Goal: Obtain resource: Download file/media

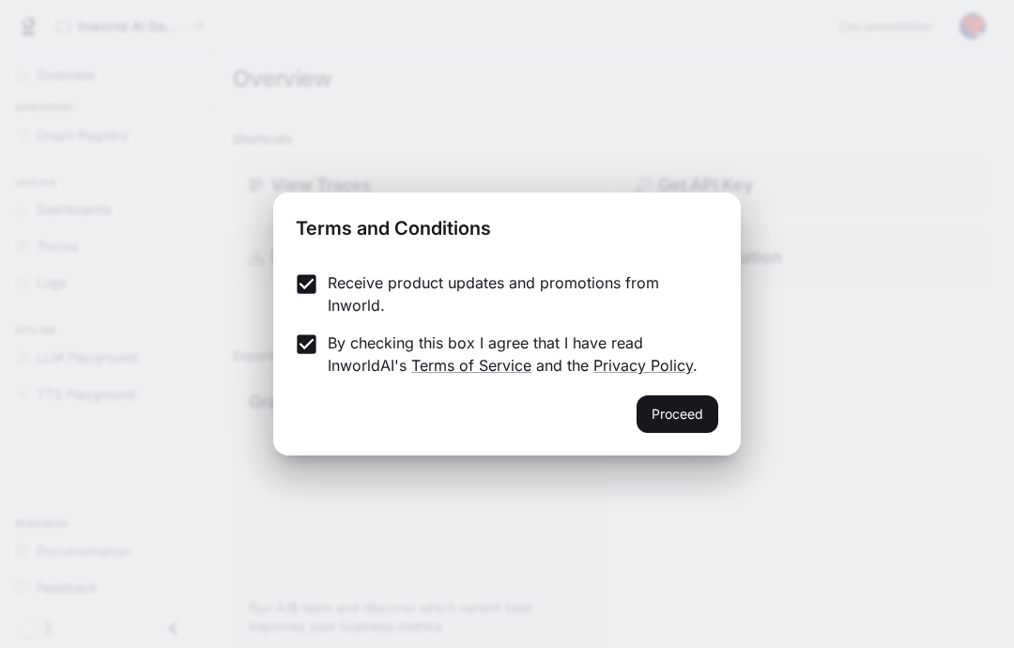
click at [688, 420] on button "Proceed" at bounding box center [678, 414] width 82 height 38
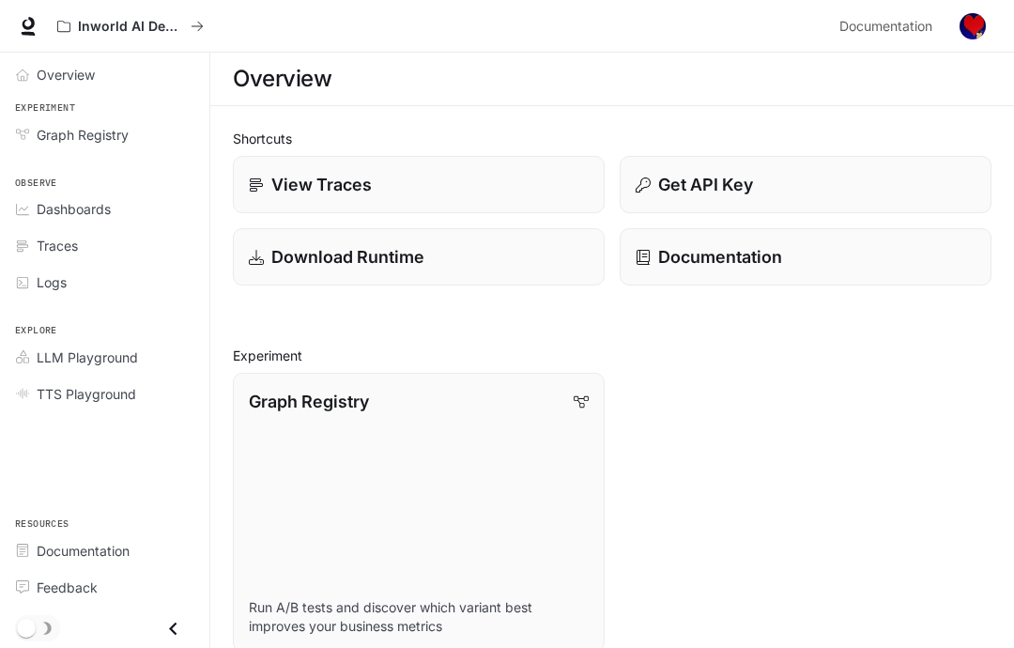
click at [294, 257] on p "Download Runtime" at bounding box center [347, 256] width 153 height 25
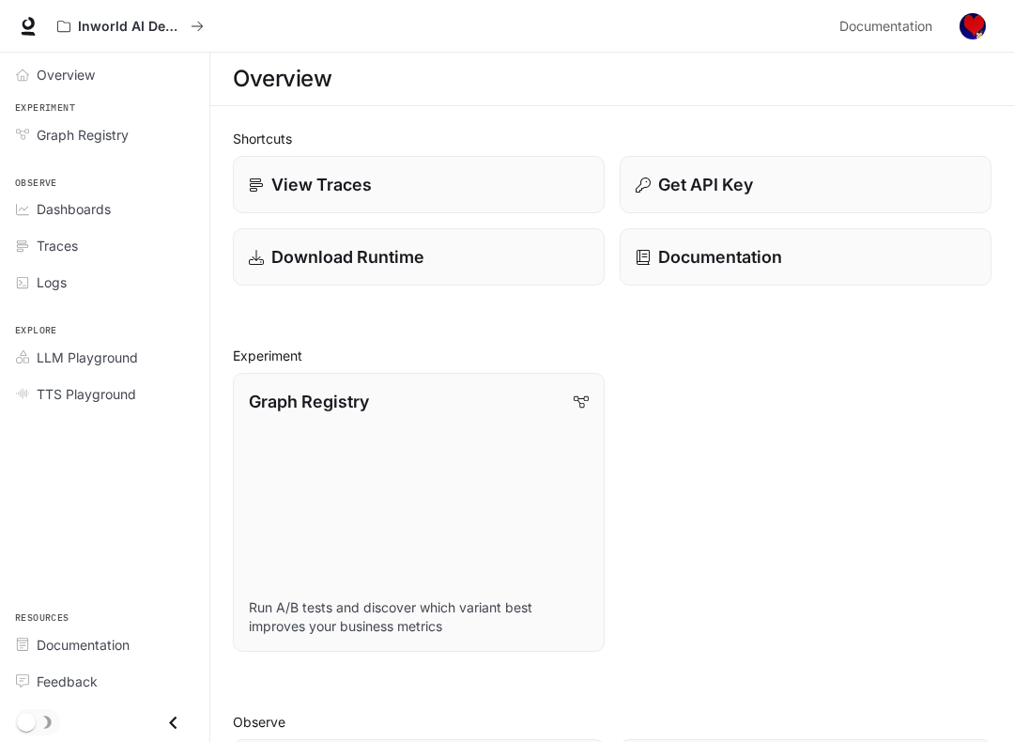
click at [407, 472] on link "Graph Registry Run A/B tests and discover which variant best improves your busi…" at bounding box center [419, 512] width 372 height 279
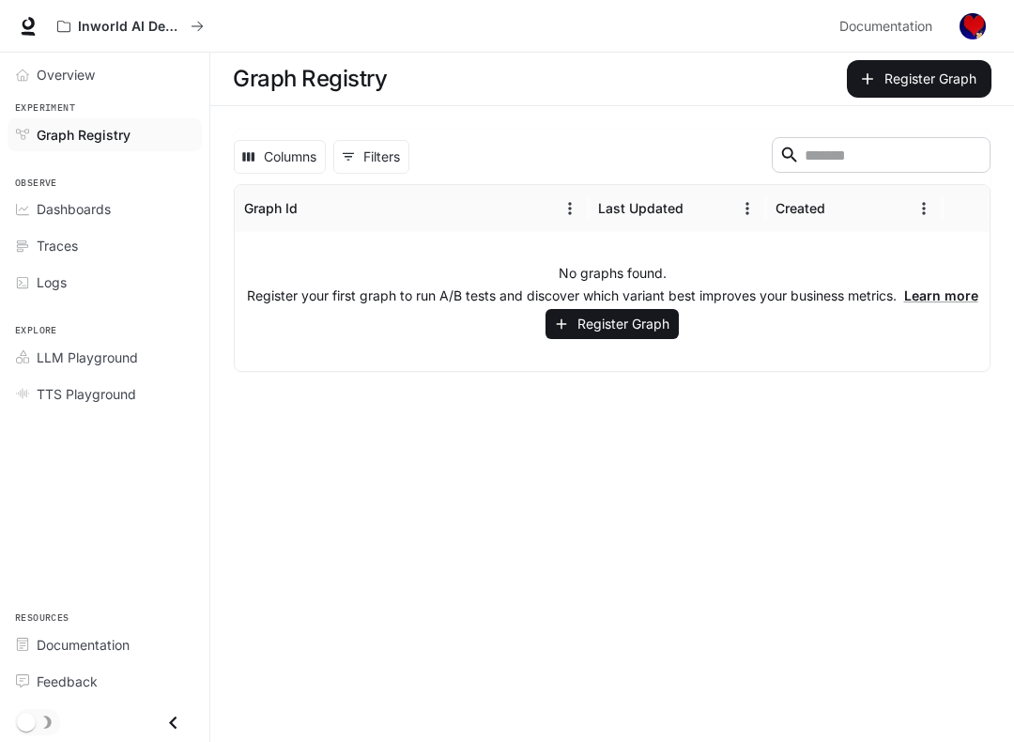
click at [288, 170] on button "Columns" at bounding box center [280, 157] width 92 height 34
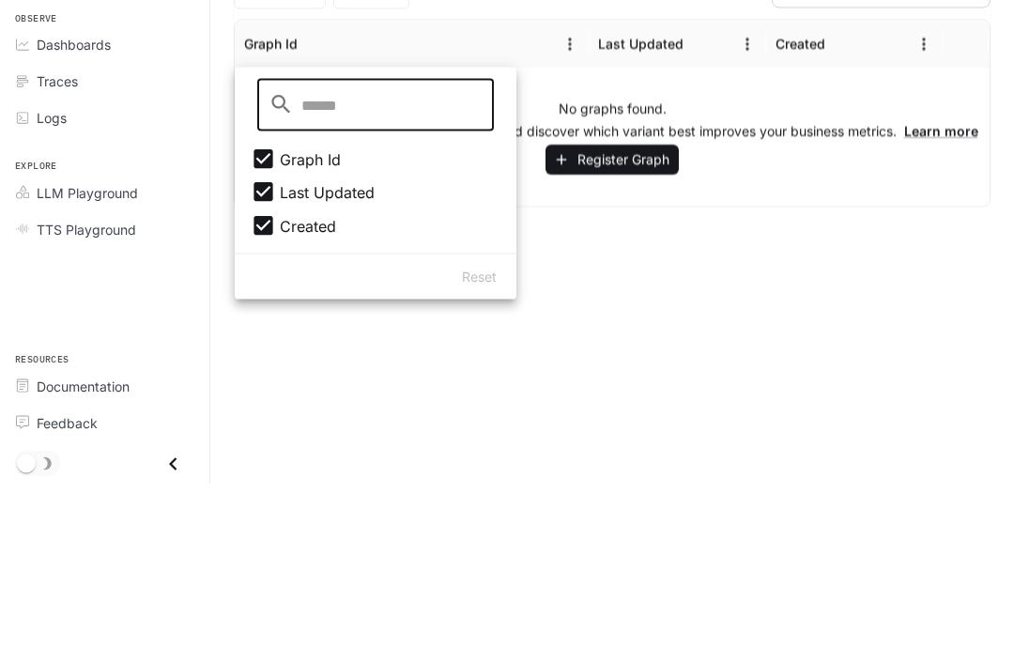
click at [781, 232] on div "No graphs found. Register your first graph to run A/B tests and discover which …" at bounding box center [612, 301] width 755 height 139
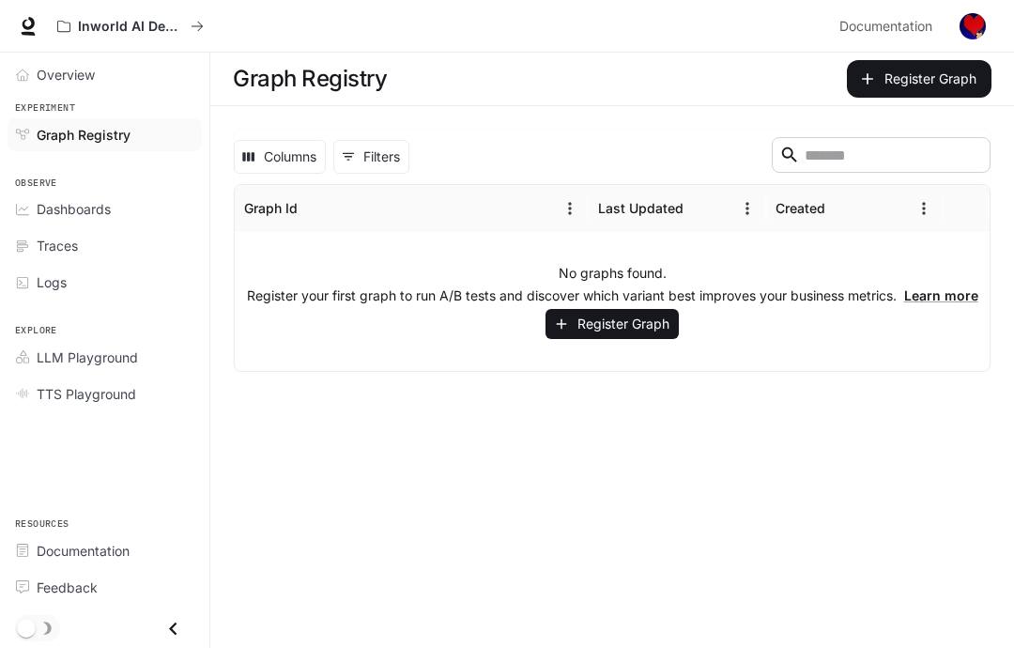
click at [44, 81] on span "Overview" at bounding box center [66, 75] width 58 height 20
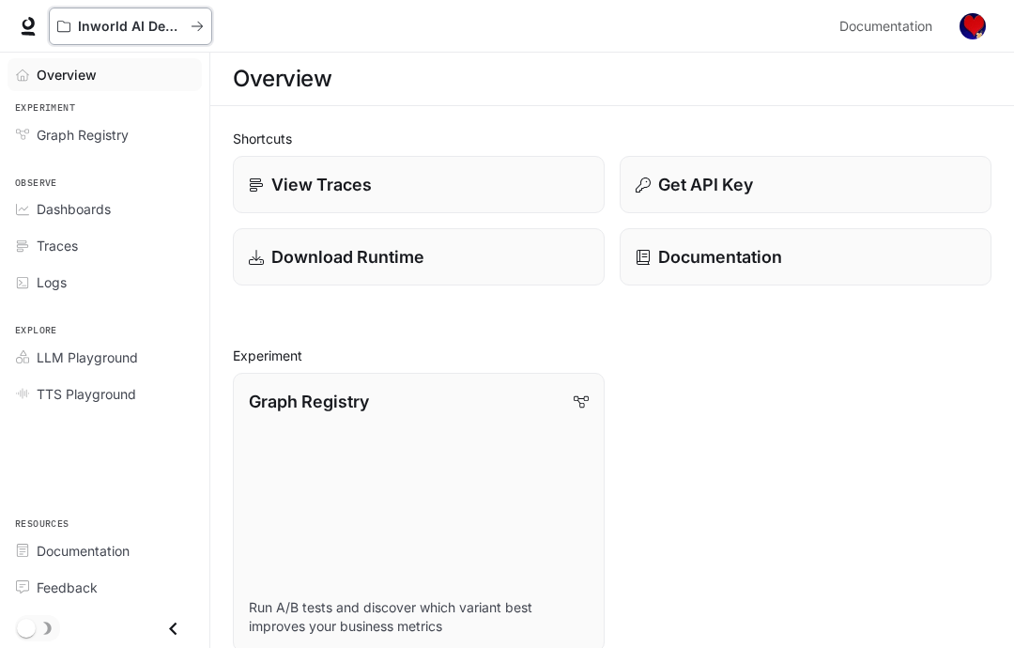
click at [177, 28] on p "Inworld AI Demos" at bounding box center [130, 27] width 105 height 16
